Goal: Transaction & Acquisition: Purchase product/service

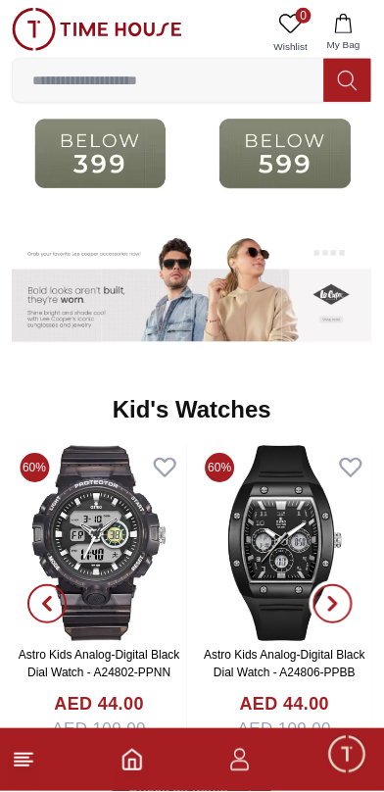
scroll to position [2706, 0]
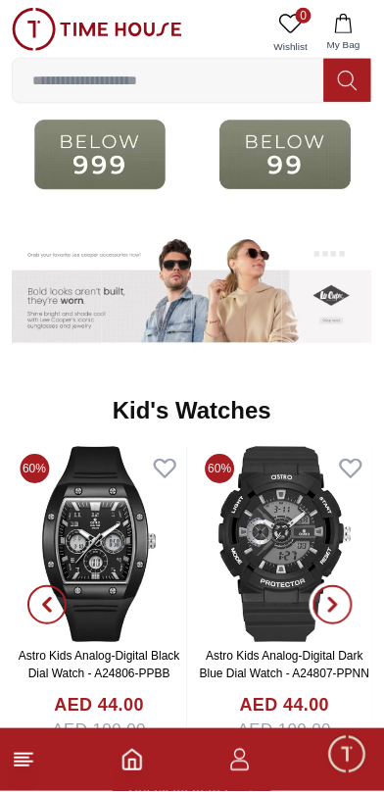
click at [338, 598] on icon "button" at bounding box center [334, 606] width 16 height 16
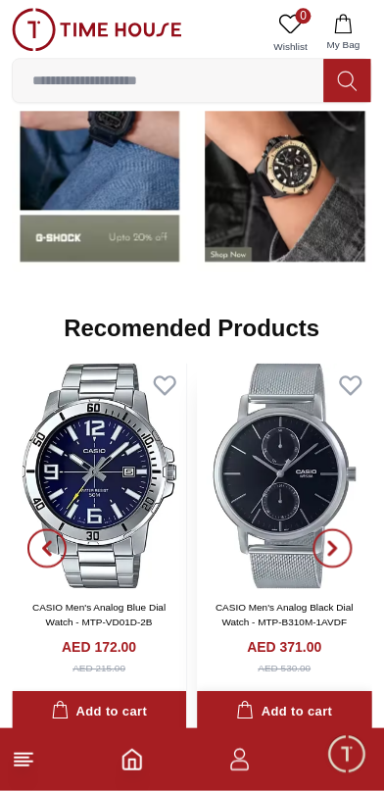
scroll to position [1941, 0]
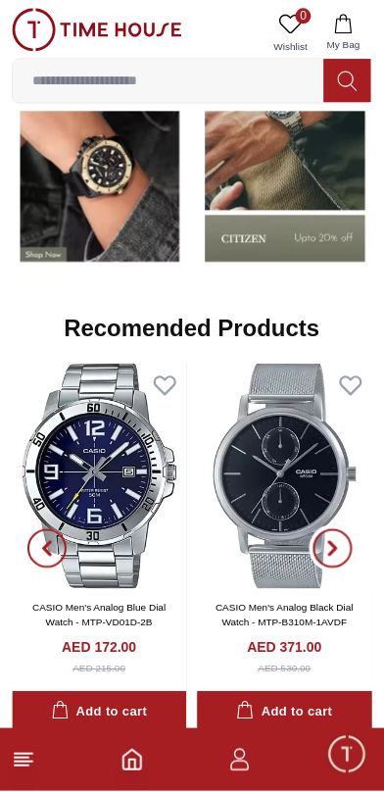
click at [340, 541] on icon "button" at bounding box center [334, 549] width 16 height 16
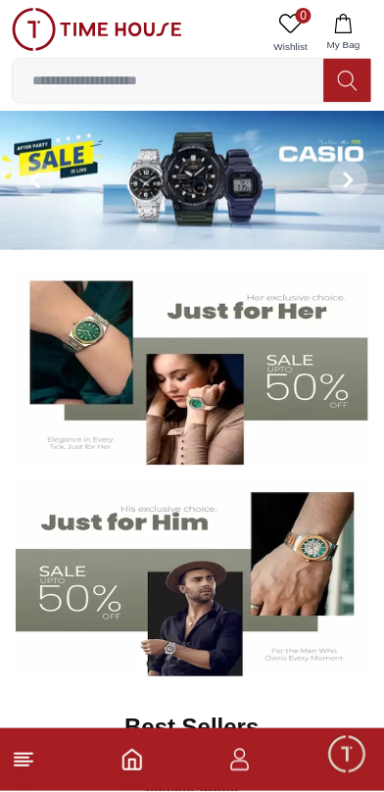
scroll to position [1941, 0]
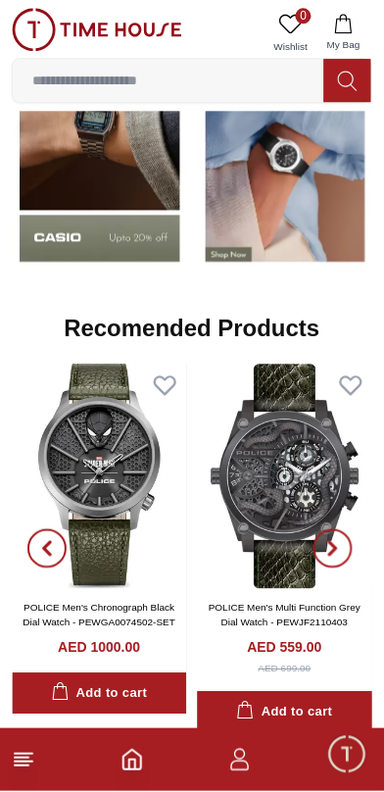
click at [111, 78] on input at bounding box center [169, 80] width 312 height 39
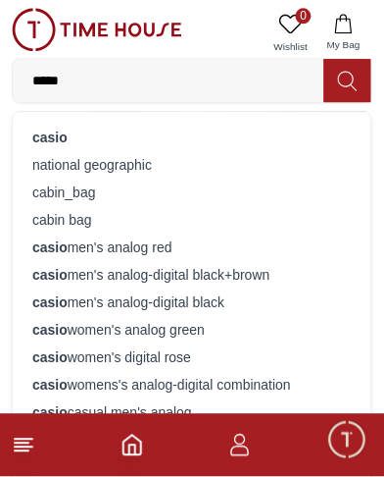
type input "*****"
click at [70, 426] on div "casio digital men watch" at bounding box center [192, 439] width 335 height 27
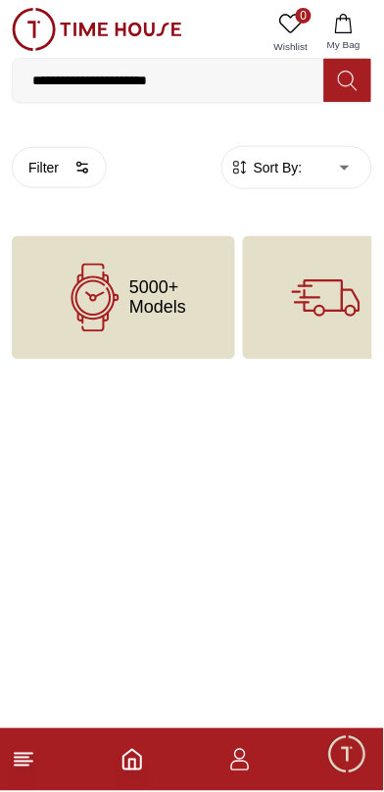
click at [198, 80] on input "**********" at bounding box center [169, 80] width 312 height 39
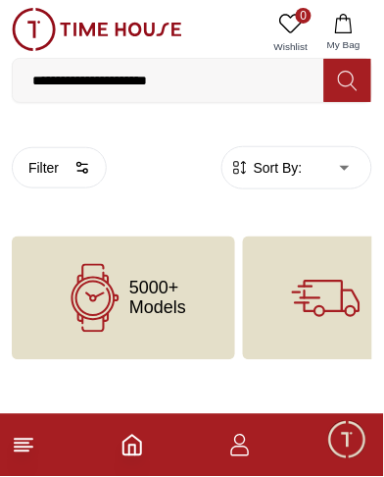
click at [174, 83] on input "**********" at bounding box center [169, 80] width 312 height 39
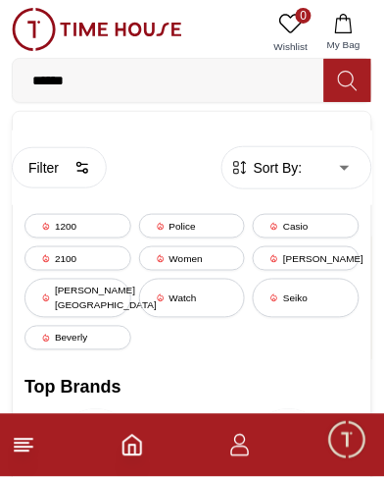
type input "*****"
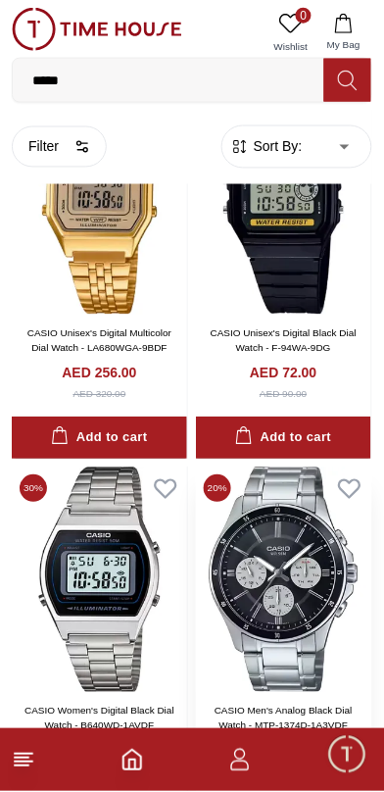
scroll to position [2798, 0]
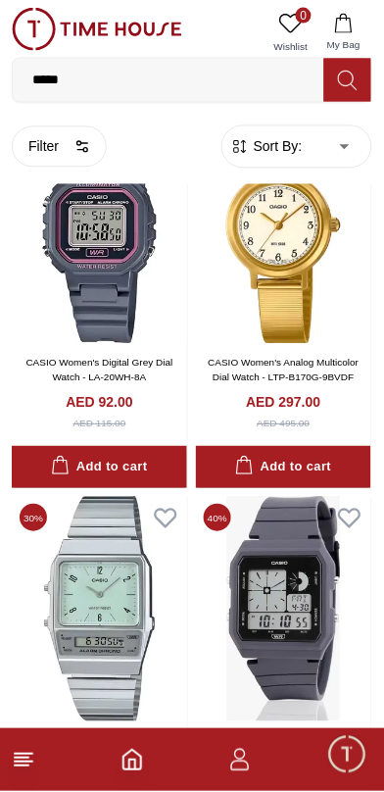
scroll to position [6763, 0]
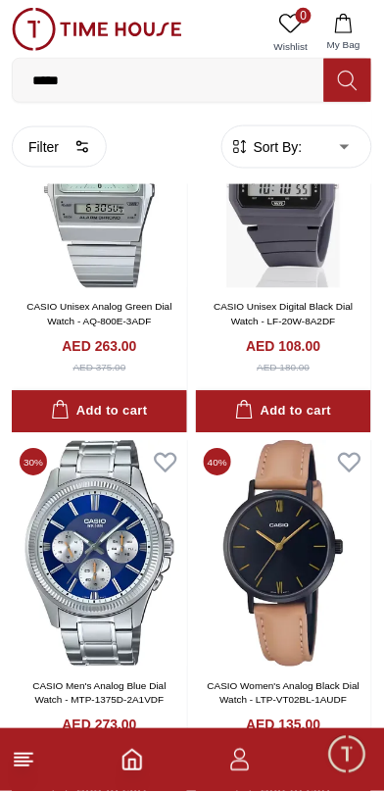
scroll to position [7029, 0]
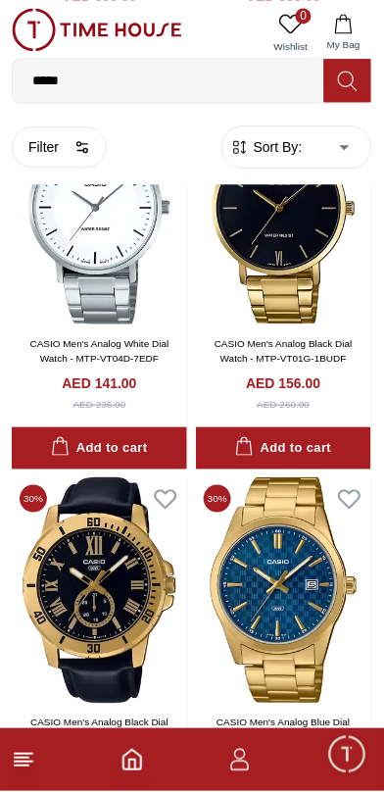
scroll to position [13078, 0]
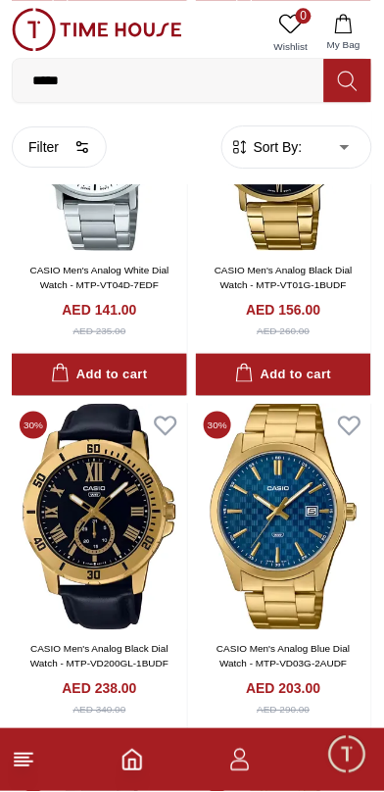
click at [350, 759] on span "Minimize live chat window" at bounding box center [347, 755] width 57 height 57
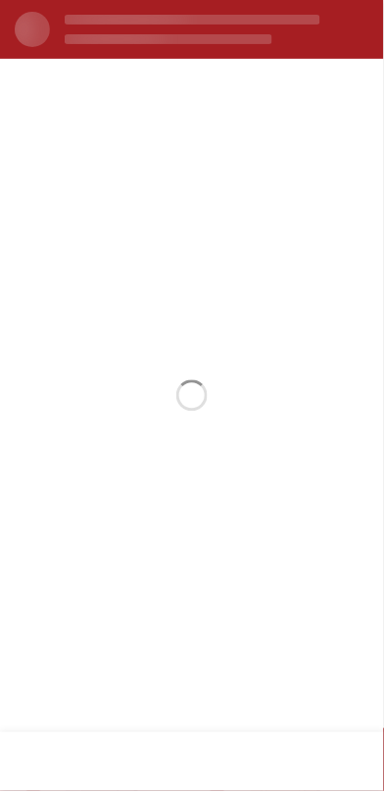
scroll to position [0, 0]
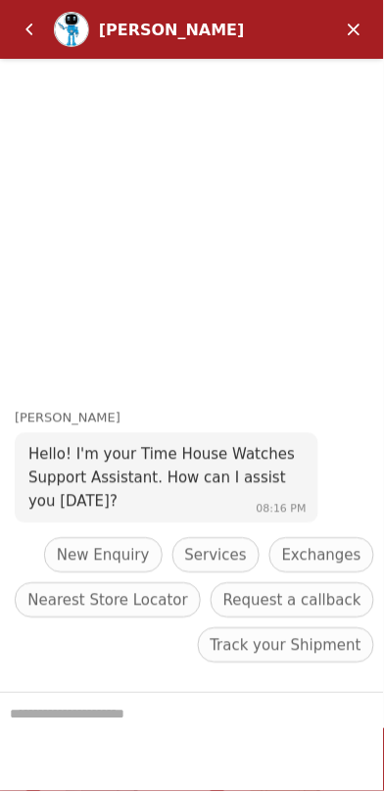
scroll to position [6964, 0]
click at [26, 29] on em "Back" at bounding box center [29, 29] width 39 height 39
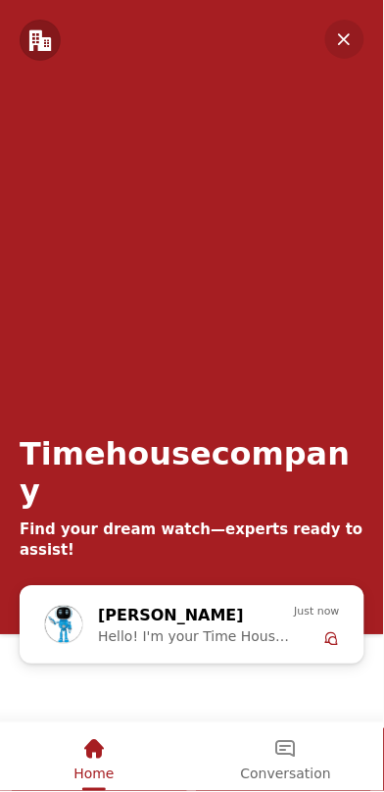
click at [339, 52] on em "Minimize" at bounding box center [345, 39] width 39 height 39
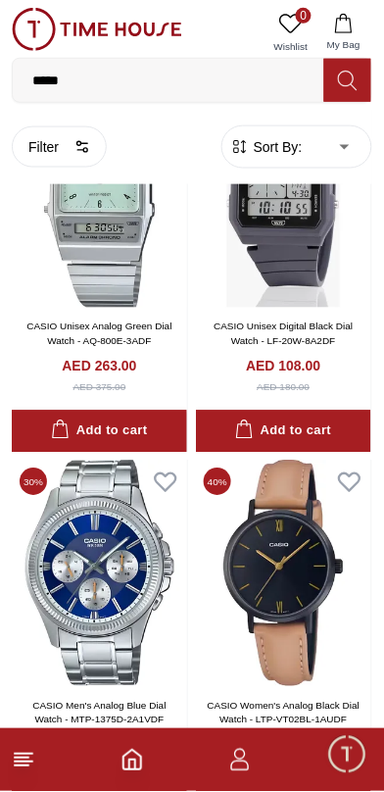
click at [233, 769] on icon "button" at bounding box center [240, 761] width 24 height 24
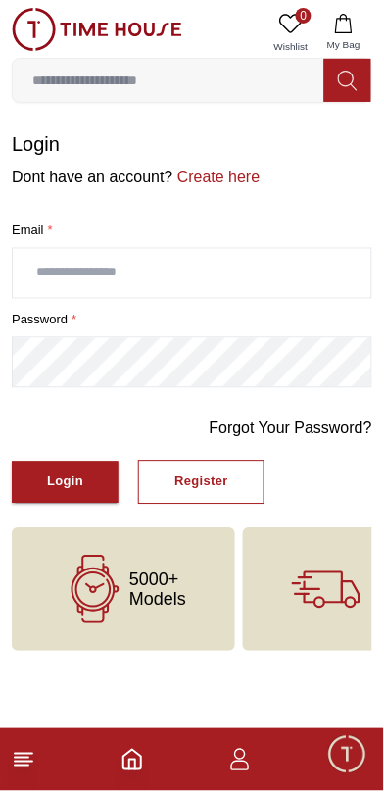
click at [131, 766] on icon "Home" at bounding box center [133, 761] width 24 height 24
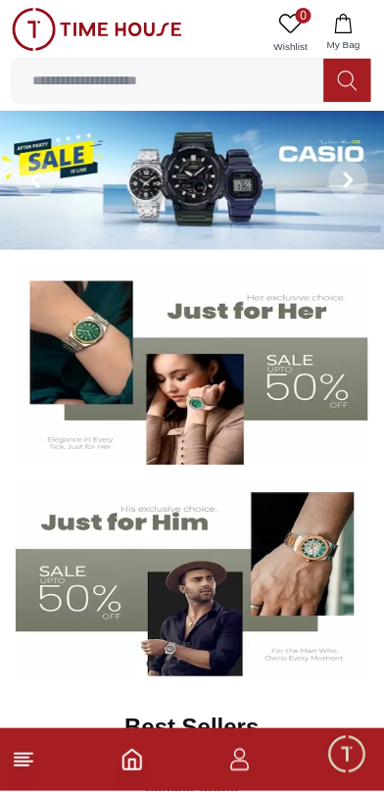
click at [22, 767] on line at bounding box center [22, 767] width 14 height 0
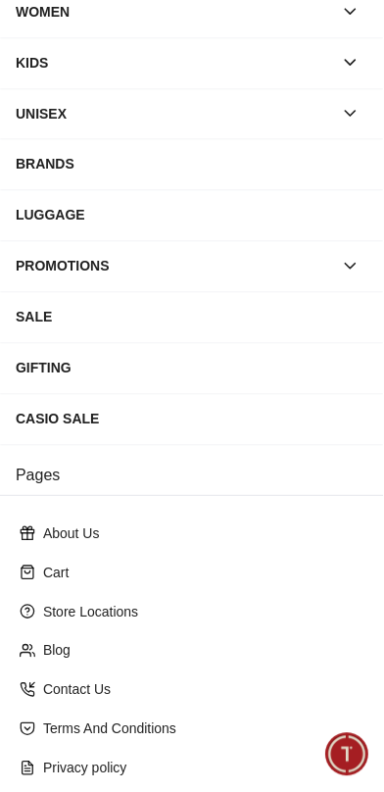
scroll to position [214, 0]
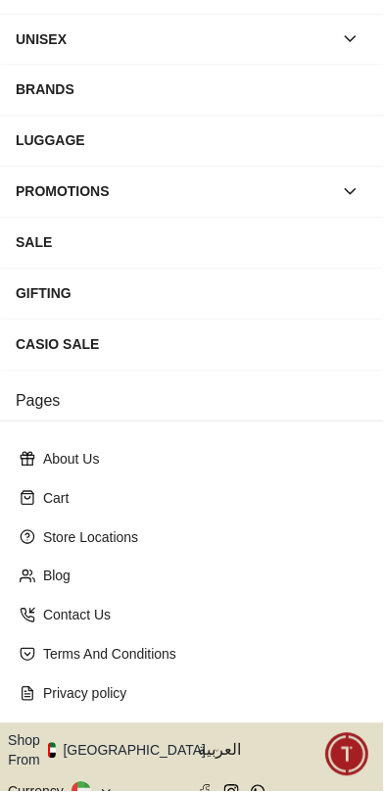
click at [214, 745] on icon "button" at bounding box center [217, 752] width 7 height 15
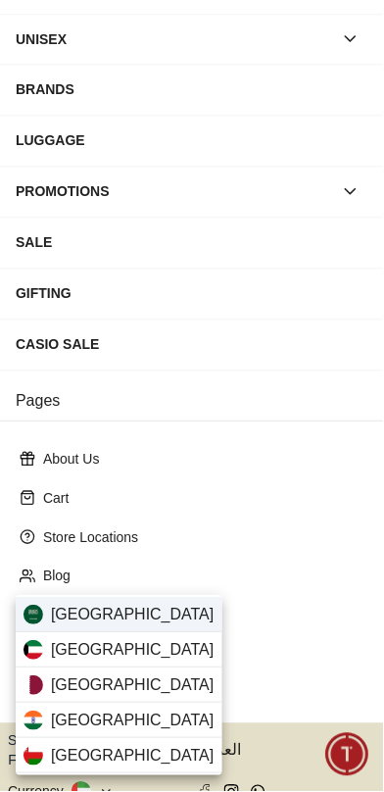
click at [151, 615] on div "[GEOGRAPHIC_DATA]" at bounding box center [119, 615] width 207 height 35
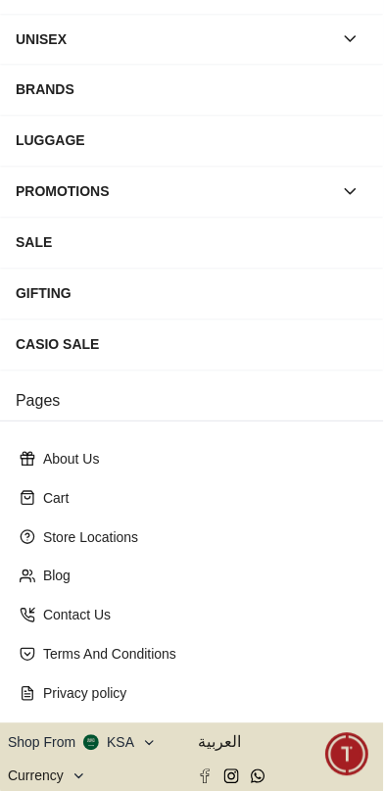
scroll to position [211, 0]
